Goal: Information Seeking & Learning: Learn about a topic

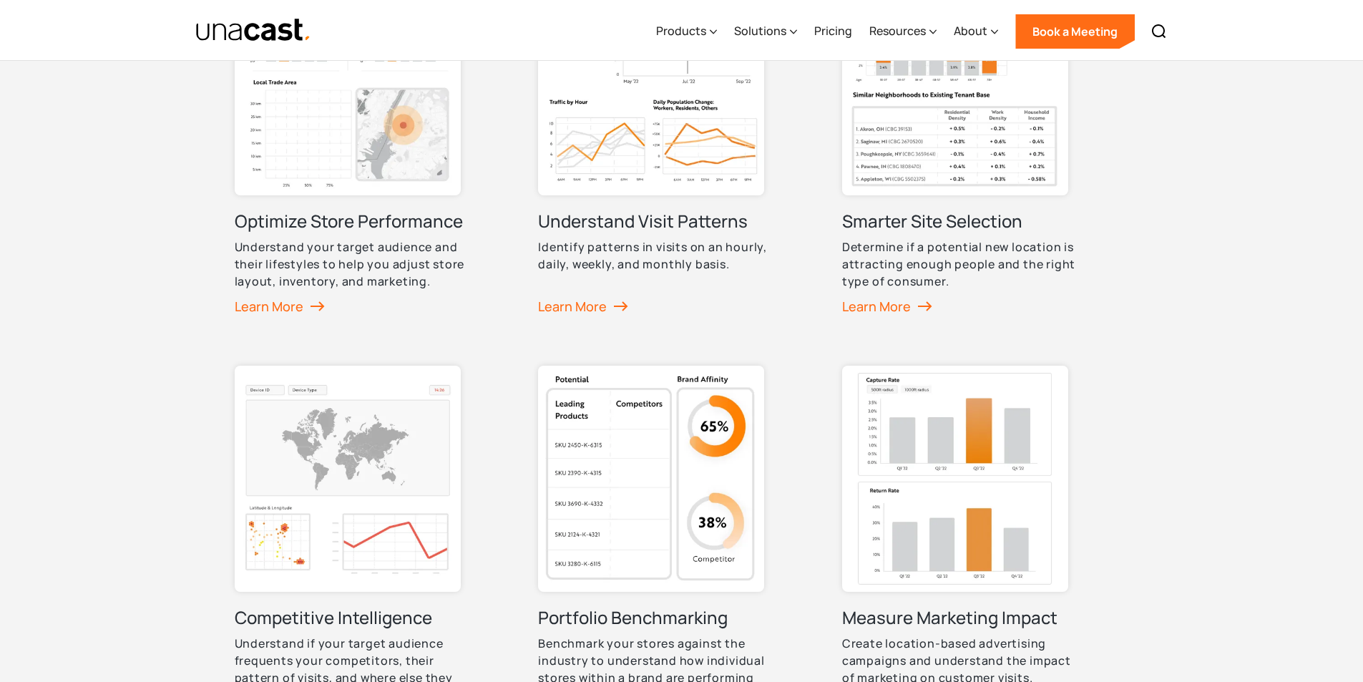
scroll to position [572, 0]
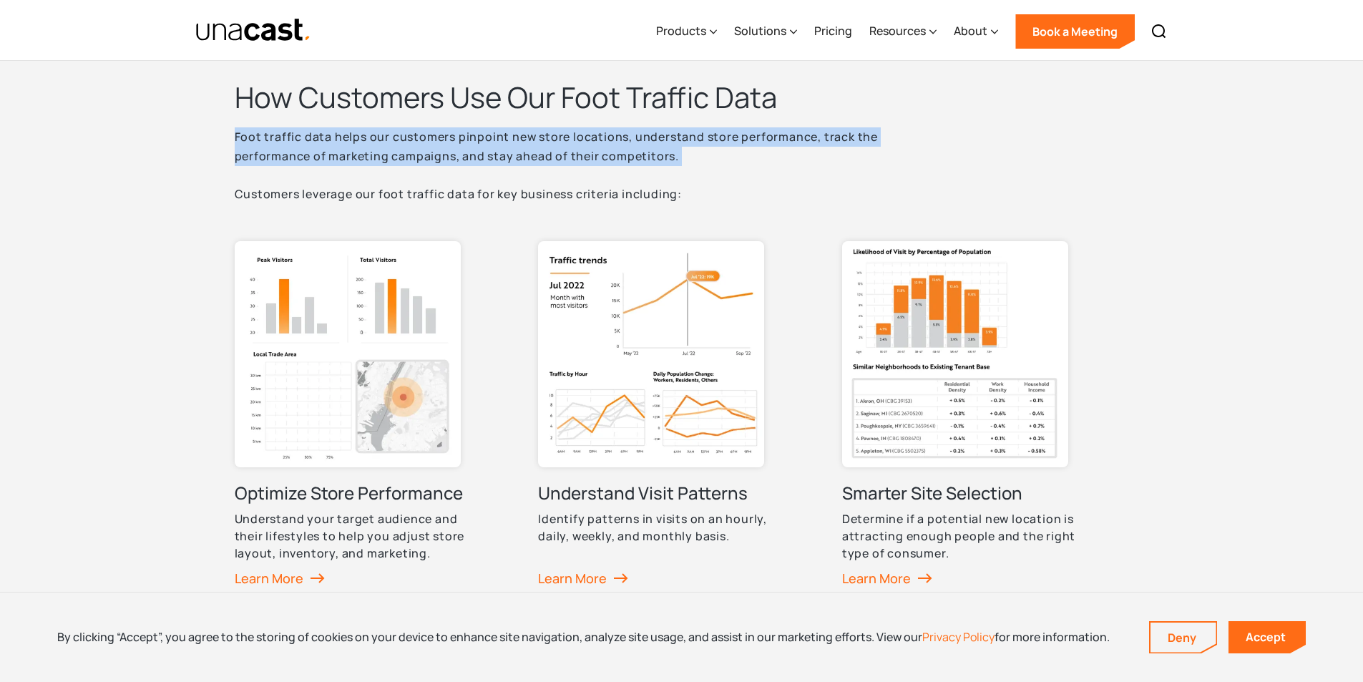
drag, startPoint x: 688, startPoint y: 166, endPoint x: 210, endPoint y: 145, distance: 478.3
click at [210, 145] on div "How Customers Use Our Foot Traffic Data Foot traffic data helps our customers p…" at bounding box center [681, 567] width 1363 height 1092
click at [660, 409] on img at bounding box center [651, 354] width 226 height 226
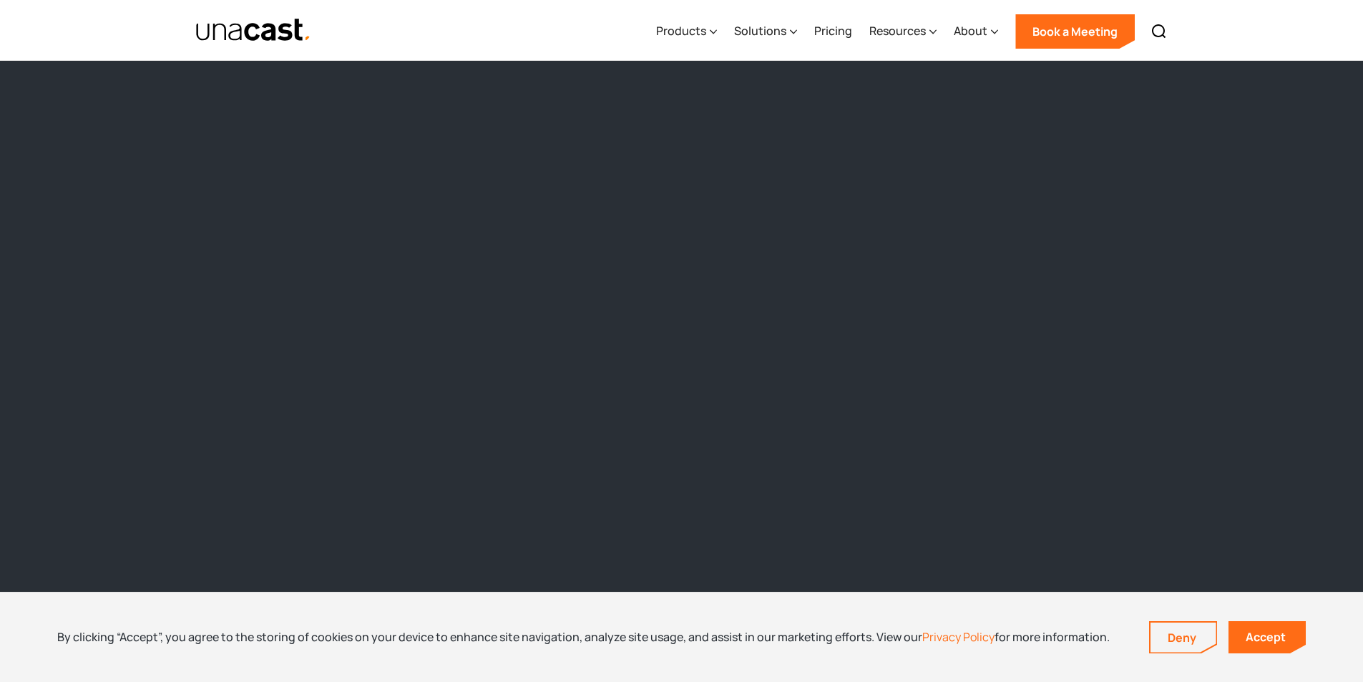
scroll to position [1502, 0]
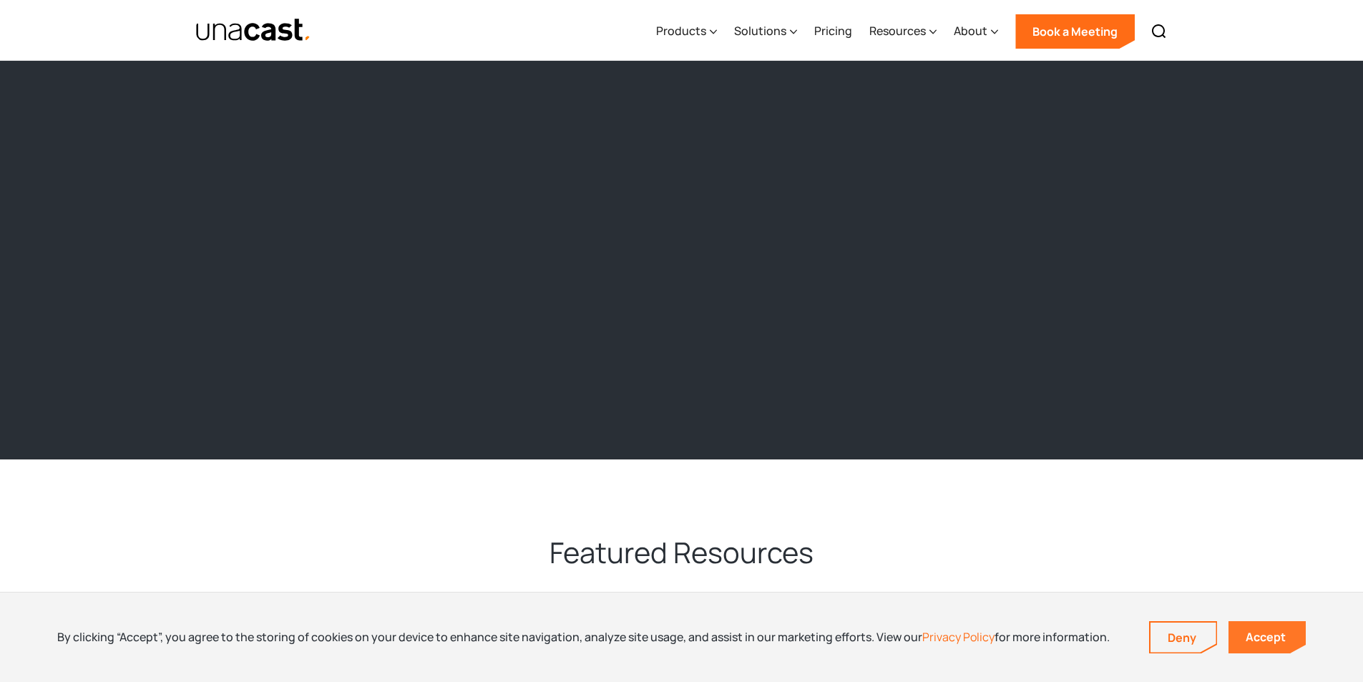
click at [1268, 642] on link "Accept" at bounding box center [1266, 637] width 77 height 32
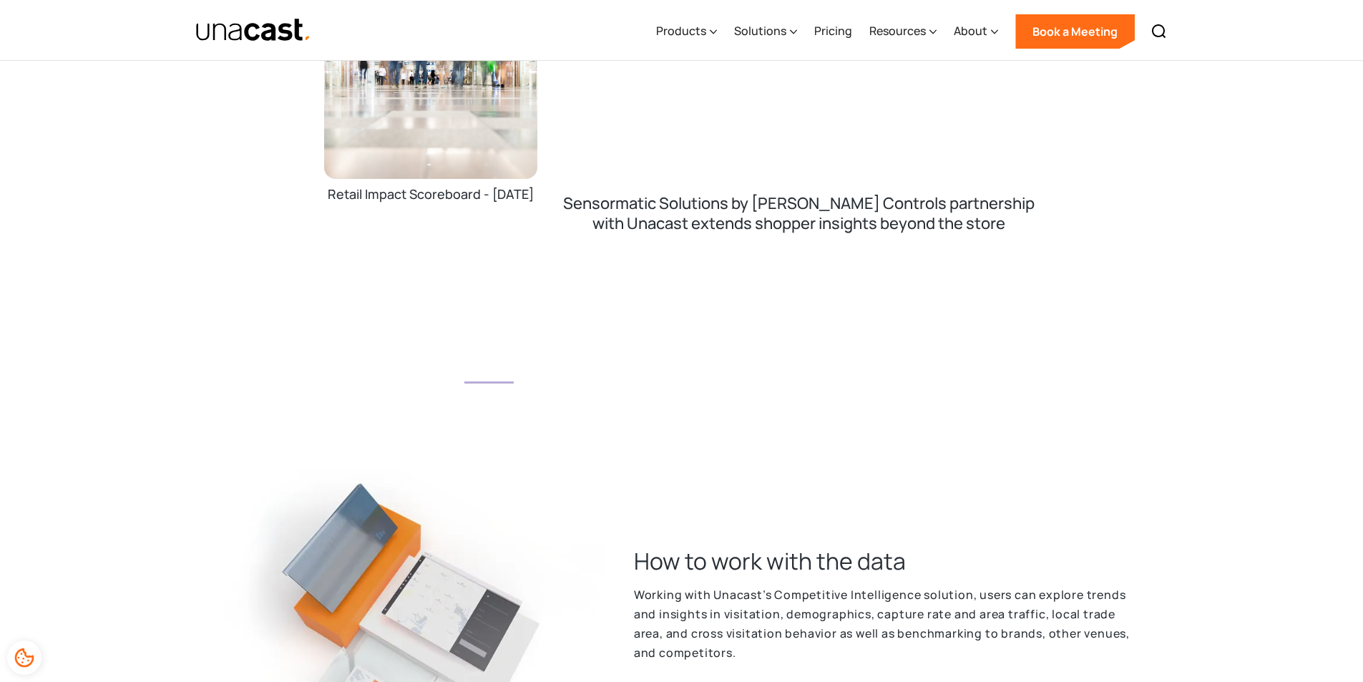
scroll to position [2504, 0]
